Goal: Task Accomplishment & Management: Complete application form

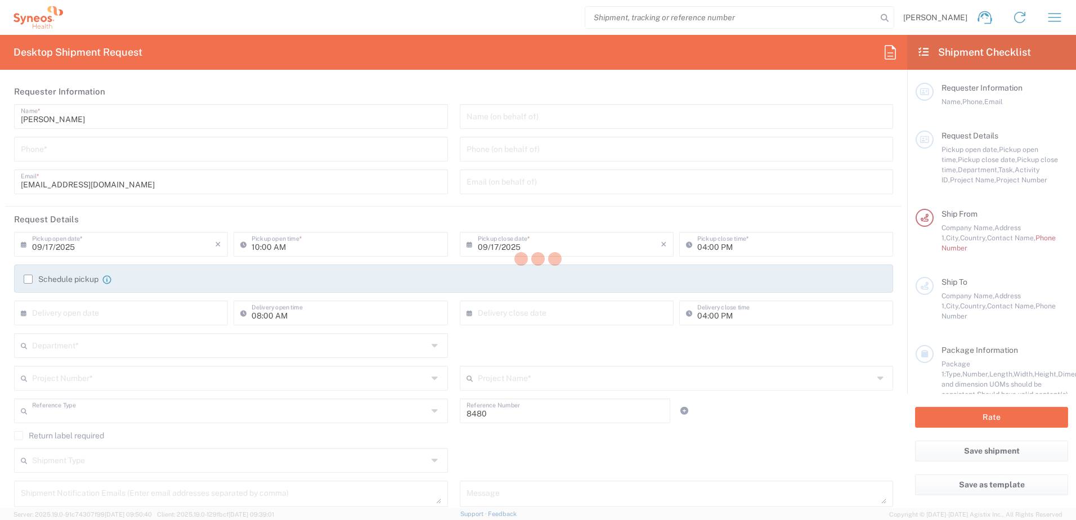
type input "Department"
type input "Serbia"
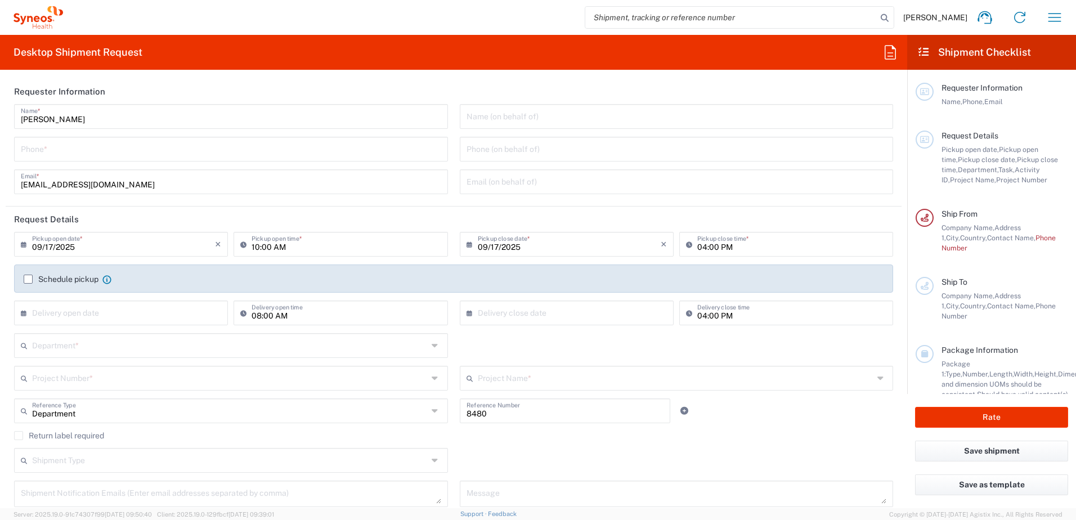
type input "Syneos Health d.o.o. Beograd-Serbia"
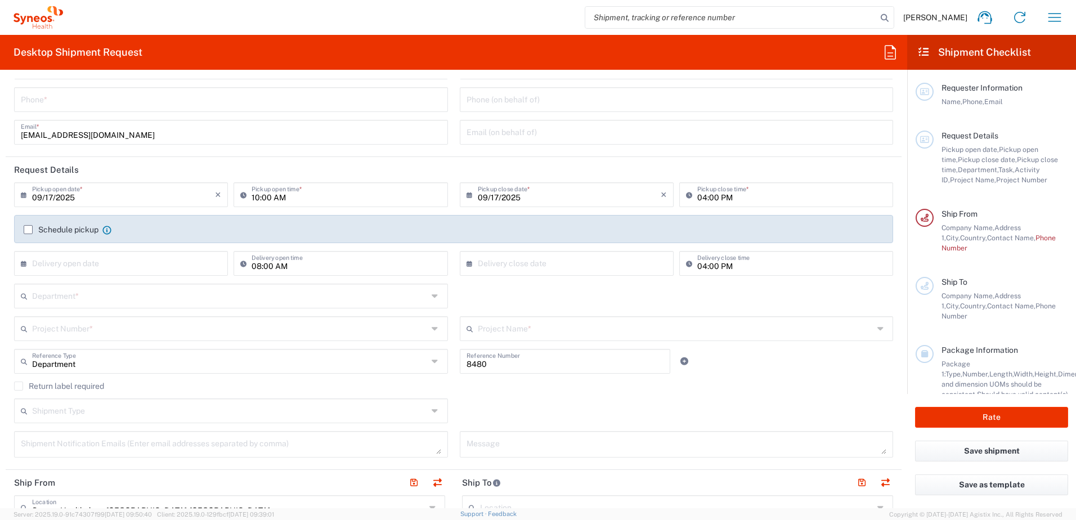
scroll to position [113, 0]
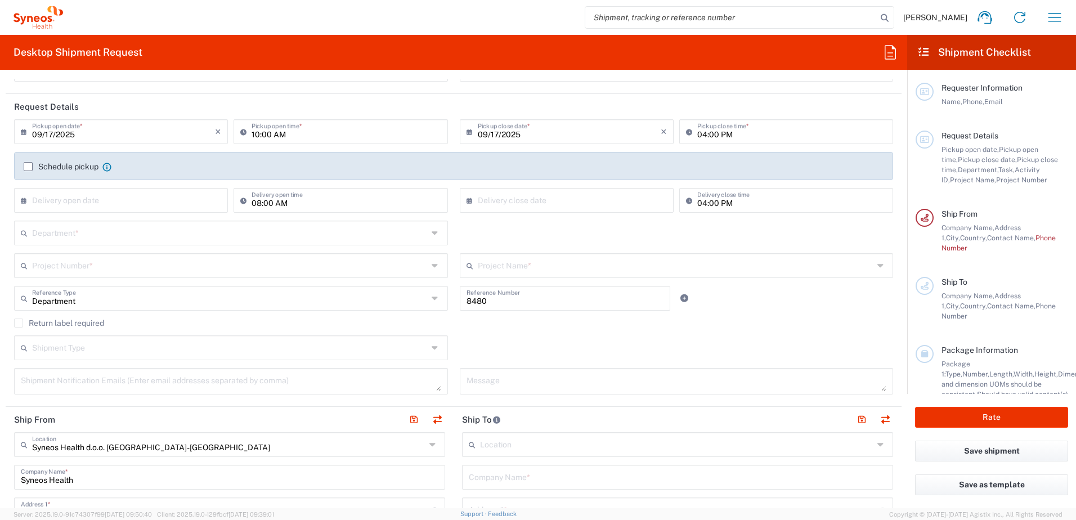
click at [199, 238] on input "text" at bounding box center [230, 232] width 396 height 20
type input "3"
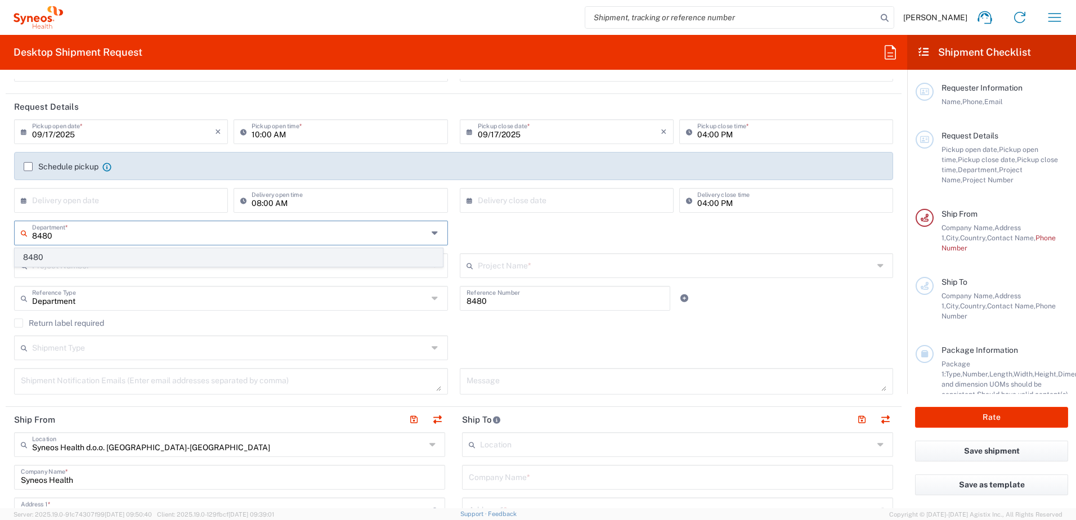
type input "8480"
drag, startPoint x: 115, startPoint y: 254, endPoint x: 254, endPoint y: 221, distance: 143.4
click at [115, 254] on span "8480" at bounding box center [228, 257] width 427 height 17
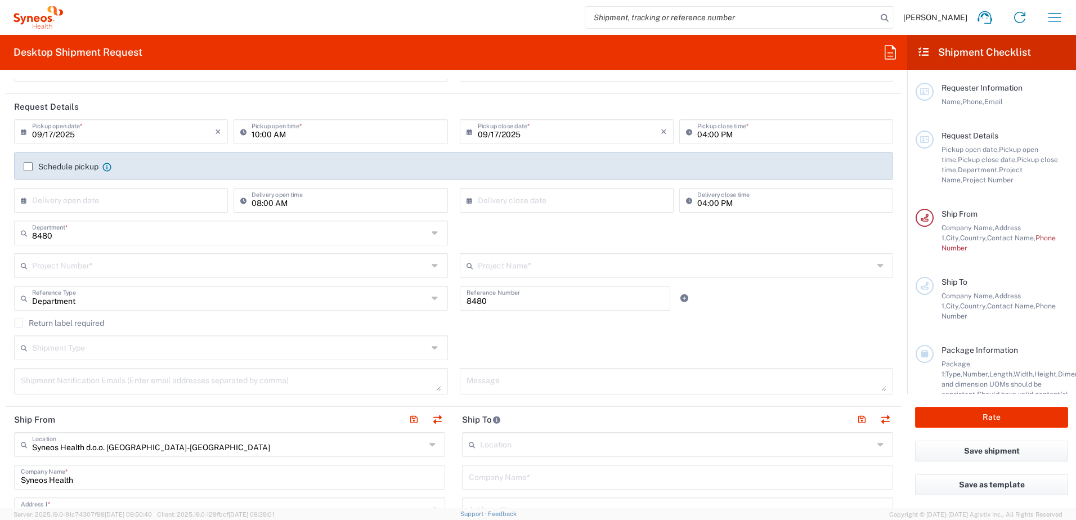
click at [255, 264] on input "text" at bounding box center [230, 265] width 396 height 20
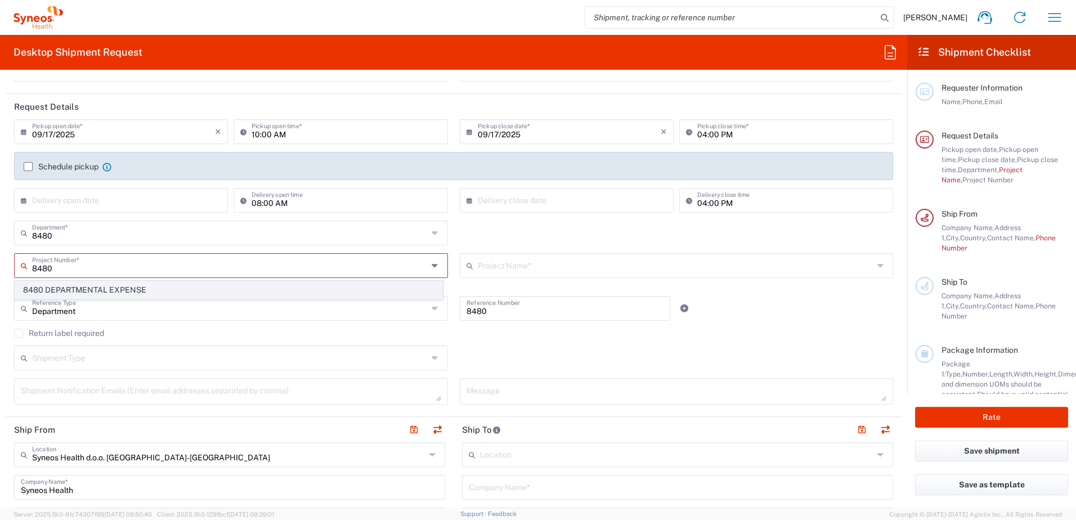
click at [335, 289] on span "8480 DEPARTMENTAL EXPENSE" at bounding box center [228, 289] width 427 height 17
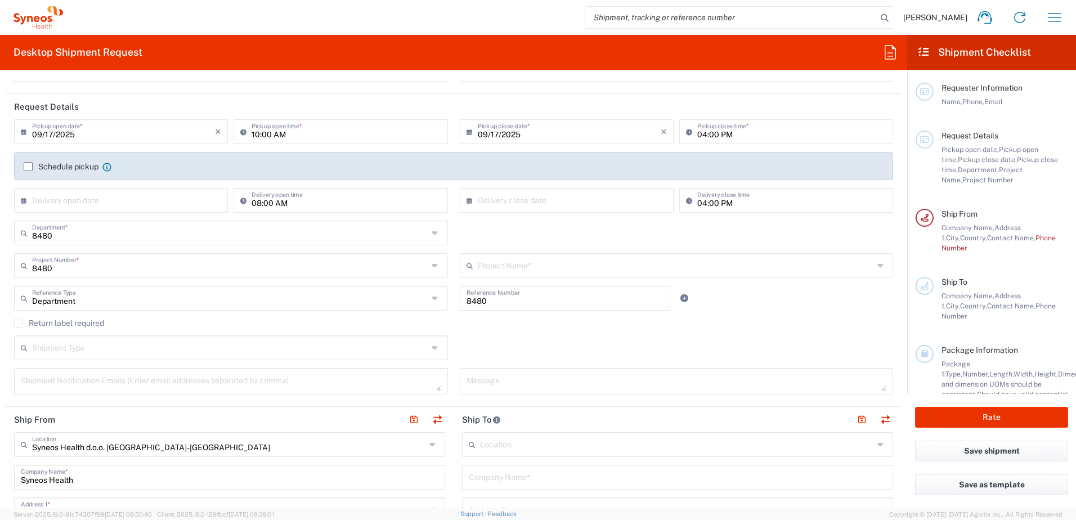
type input "8480 DEPARTMENTAL EXPENSE"
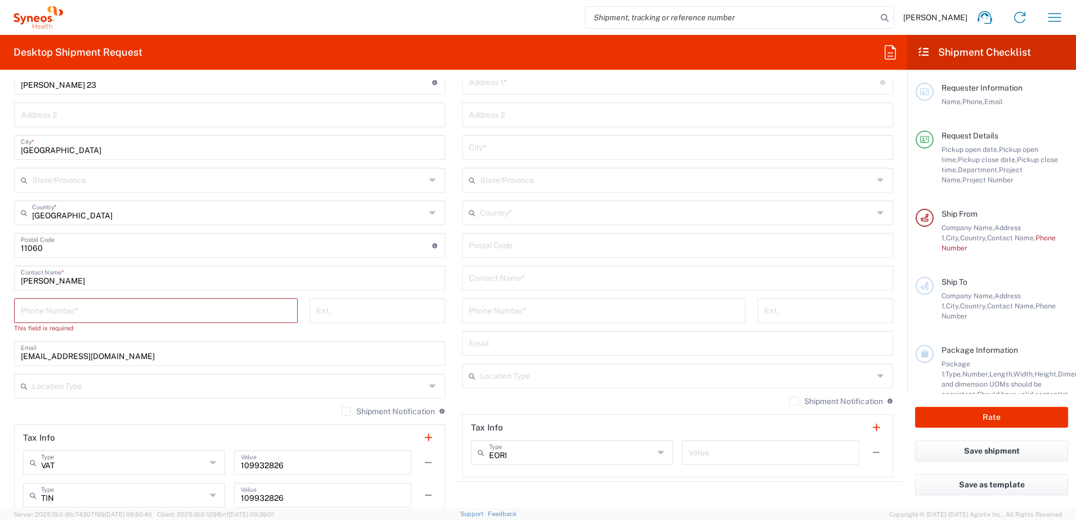
scroll to position [563, 0]
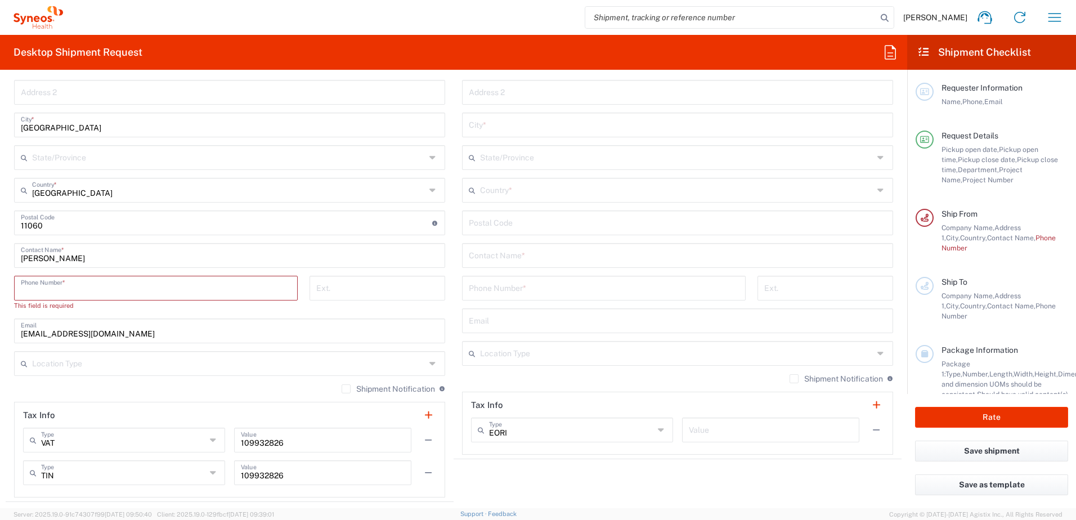
click at [249, 293] on input "tel" at bounding box center [156, 287] width 270 height 20
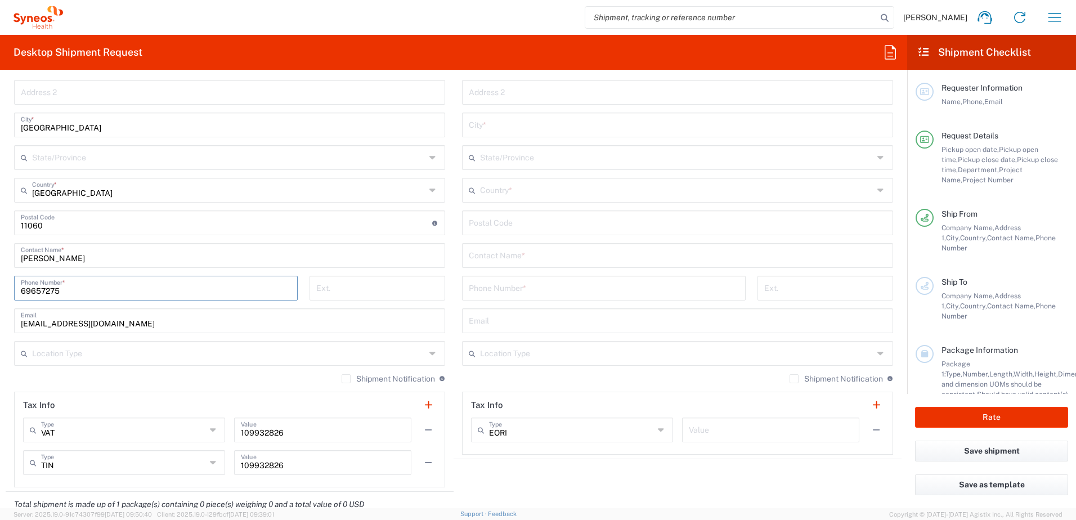
type input "06965275"
type input "andrijana.tesic@syneoshealth.com"
type input "23"
click at [352, 293] on input "tel" at bounding box center [377, 287] width 122 height 20
type input "Ready"
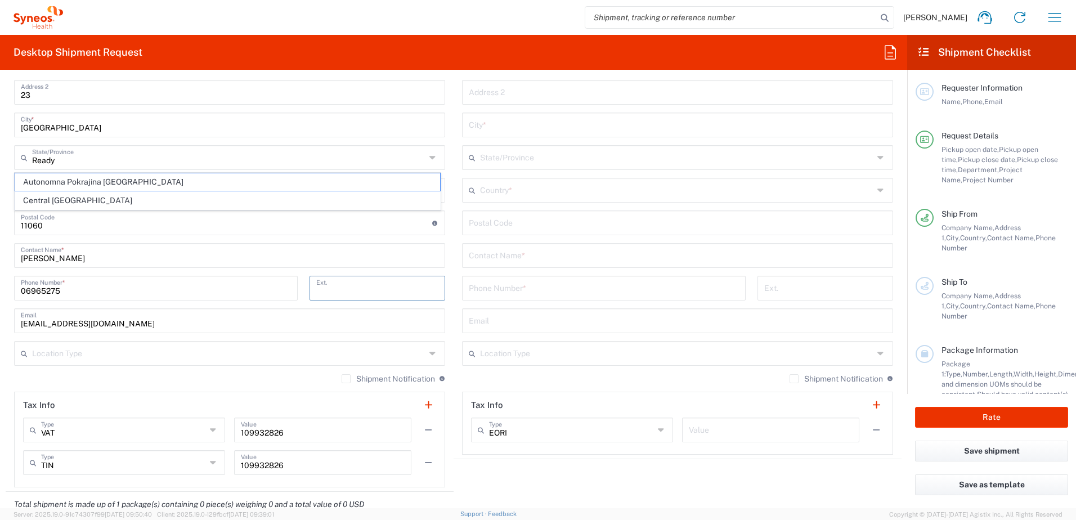
click at [2, 285] on form "Requester Information Andrijana Tesic Name * Phone * andrijana.tesic@syneosheal…" at bounding box center [453, 293] width 907 height 429
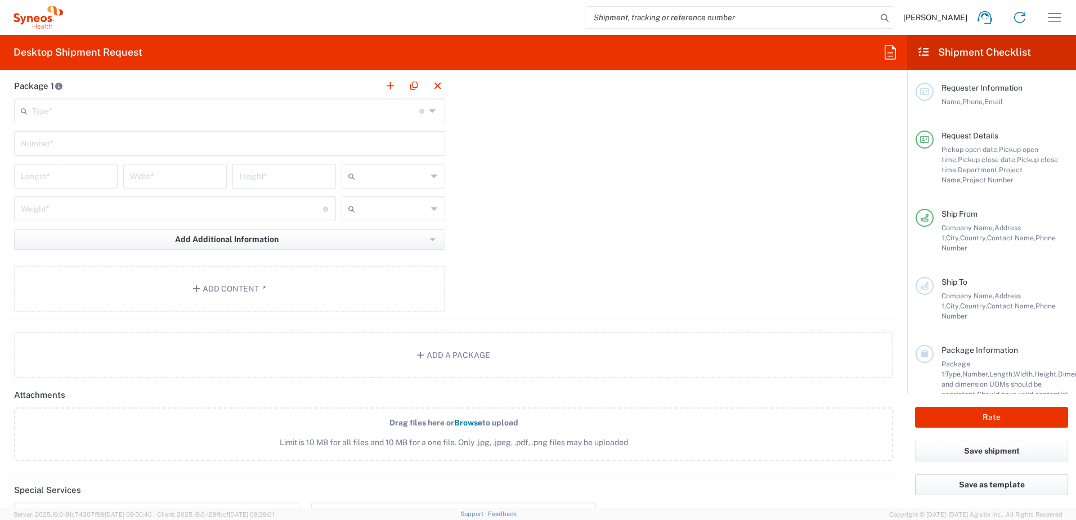
scroll to position [1069, 0]
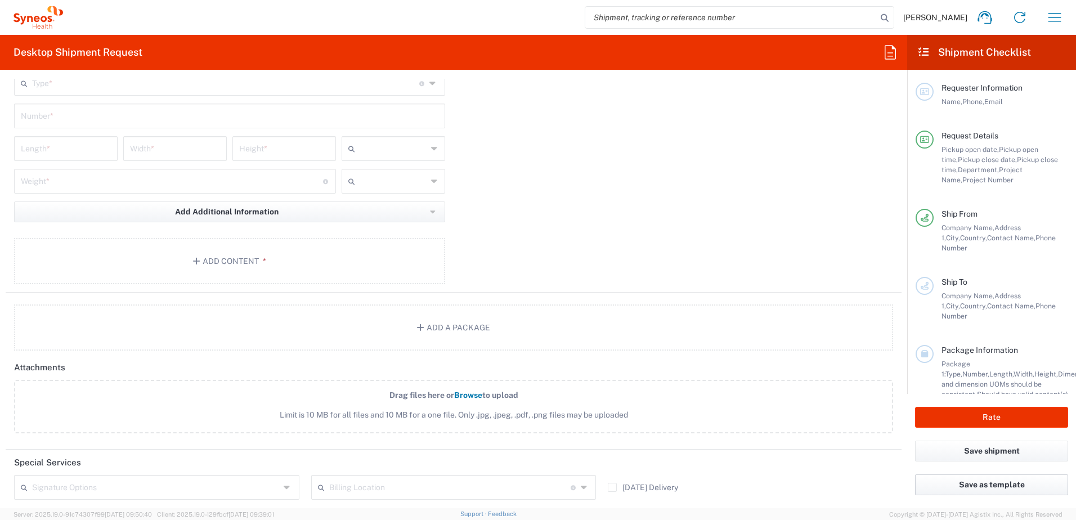
click at [1015, 484] on button "Save as template" at bounding box center [991, 484] width 153 height 21
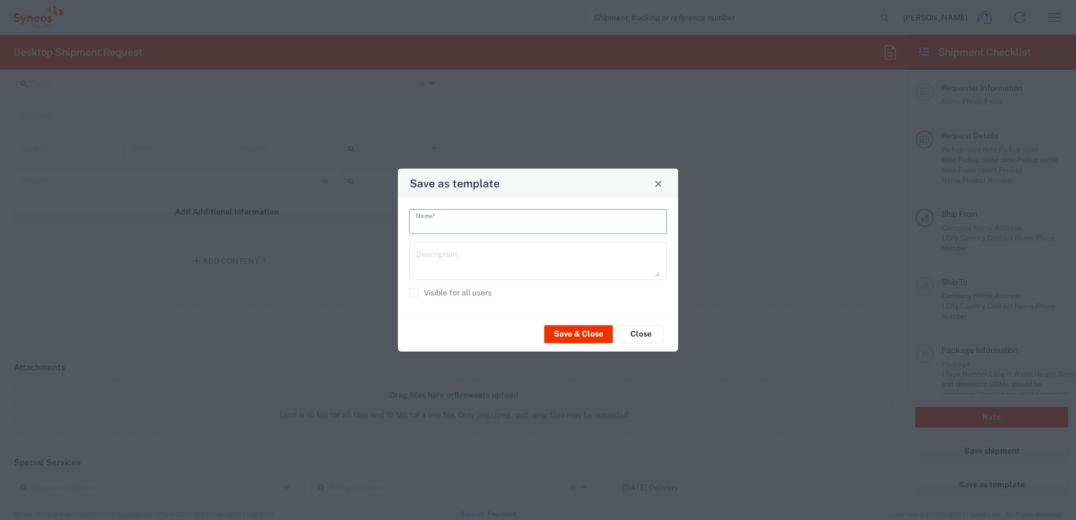
click at [522, 226] on input "text" at bounding box center [538, 221] width 244 height 20
type input "r"
type input "Regular"
click at [564, 338] on button "Save & Close" at bounding box center [578, 334] width 69 height 18
